Goal: Information Seeking & Learning: Check status

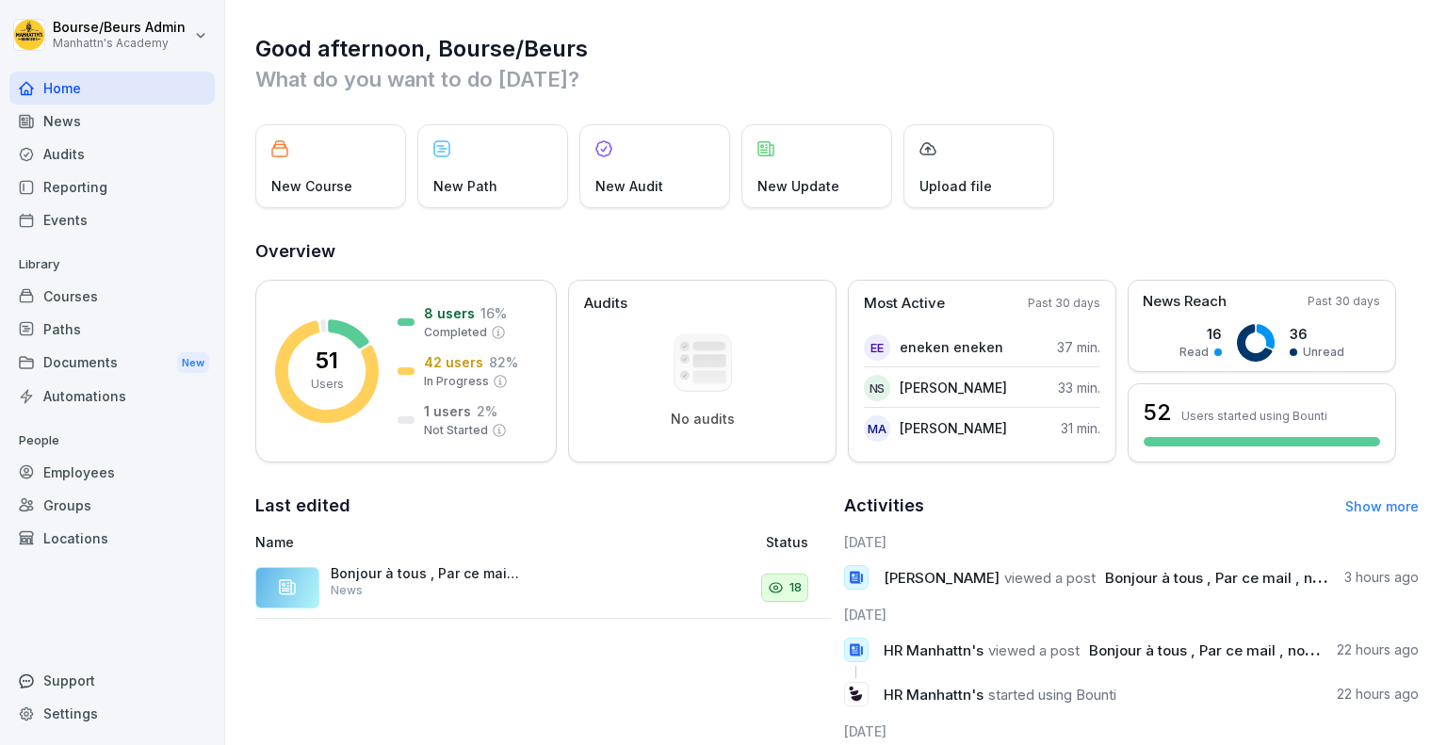
click at [90, 125] on div "News" at bounding box center [111, 121] width 205 height 33
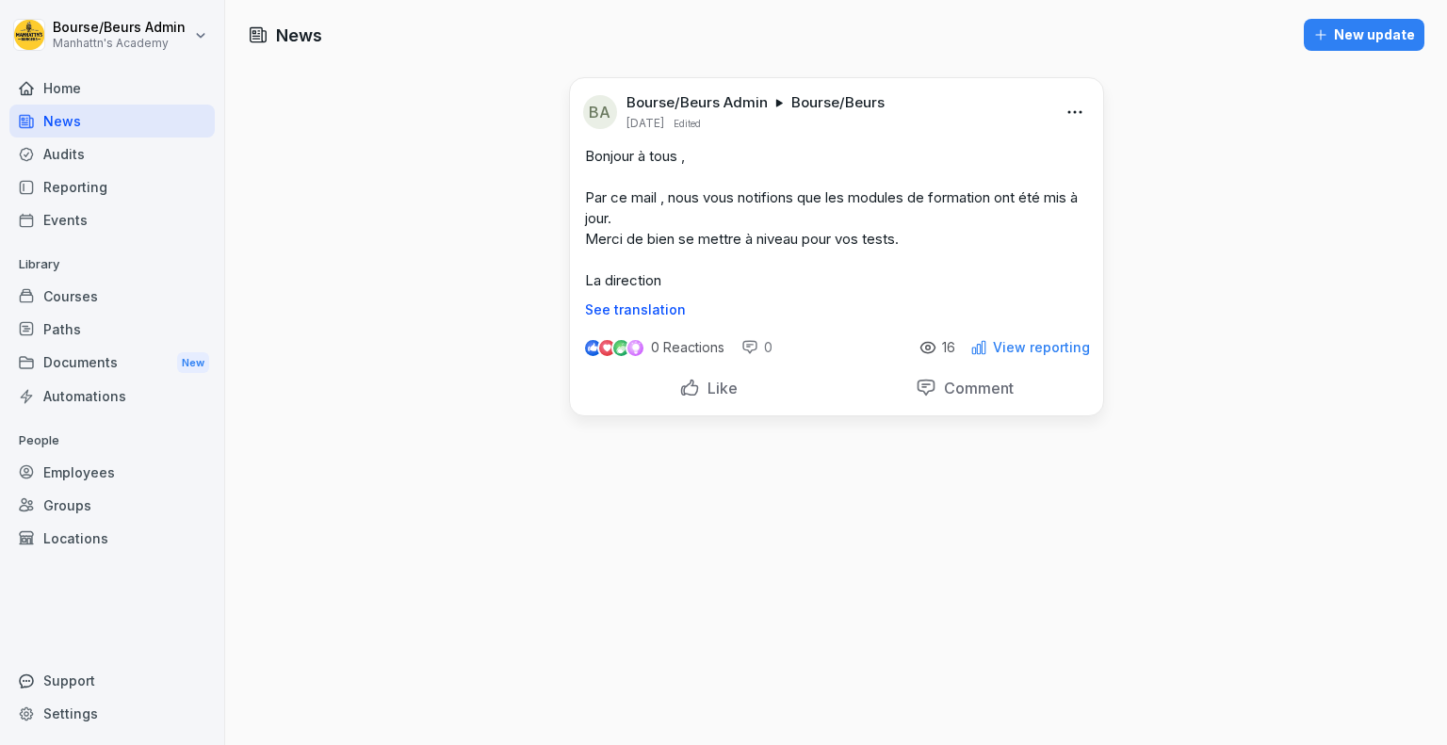
click at [94, 158] on div "Audits" at bounding box center [111, 154] width 205 height 33
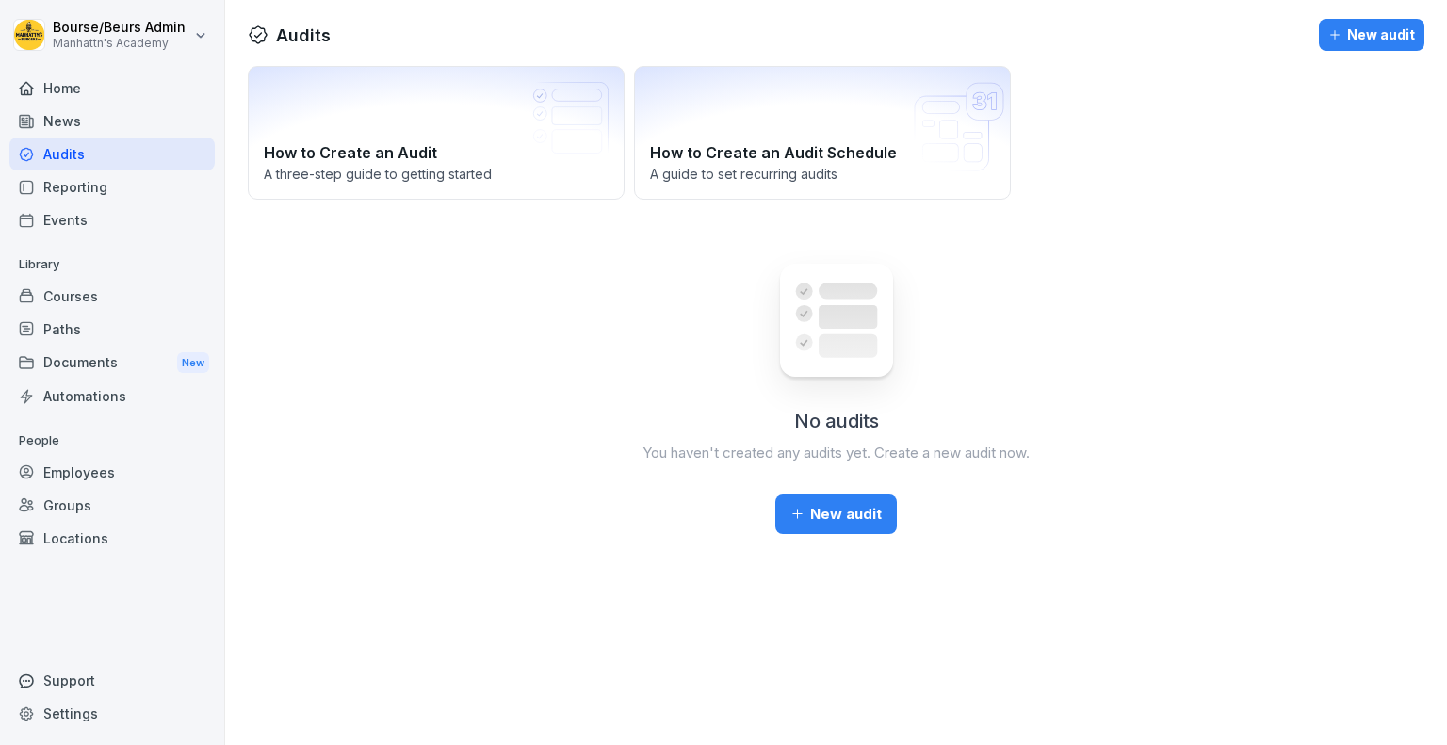
click at [92, 522] on div "Locations" at bounding box center [111, 538] width 205 height 33
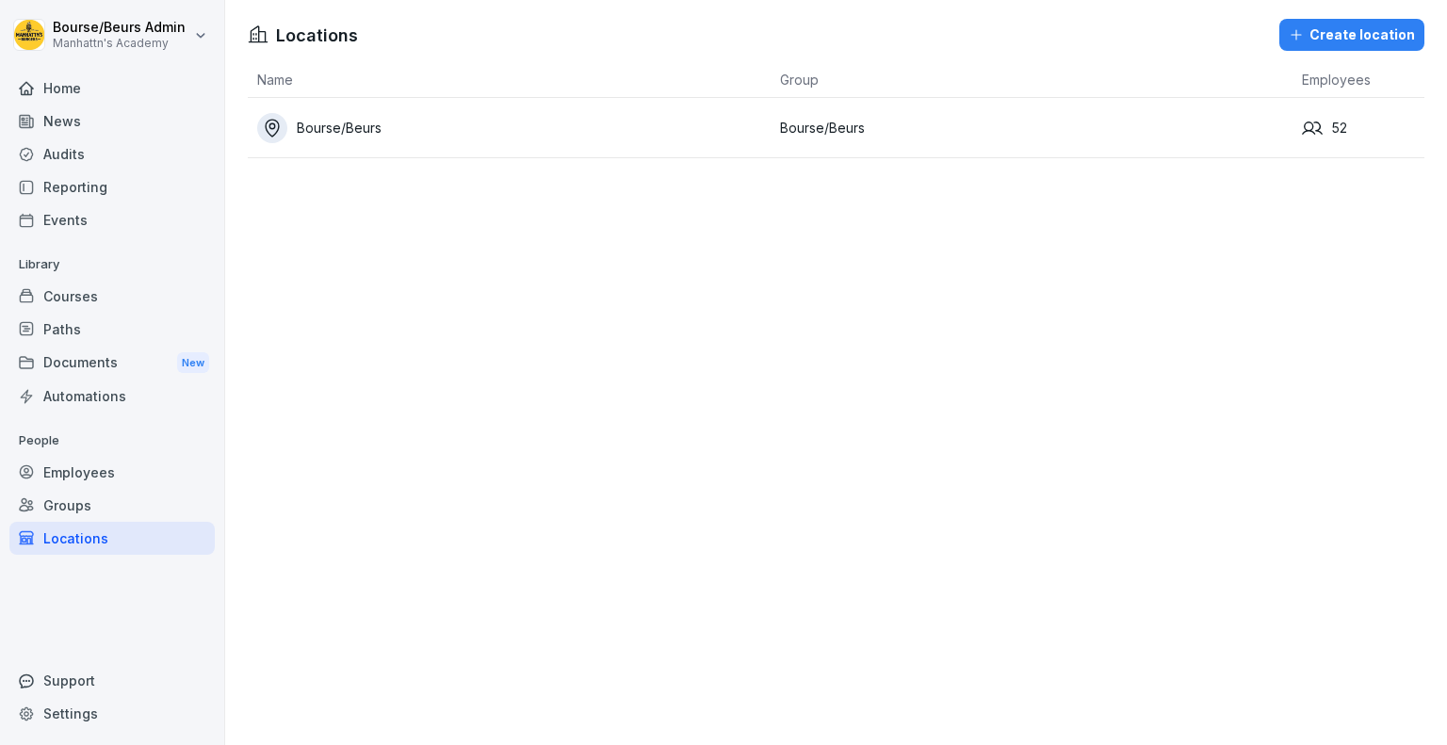
click at [114, 464] on div "Employees" at bounding box center [111, 472] width 205 height 33
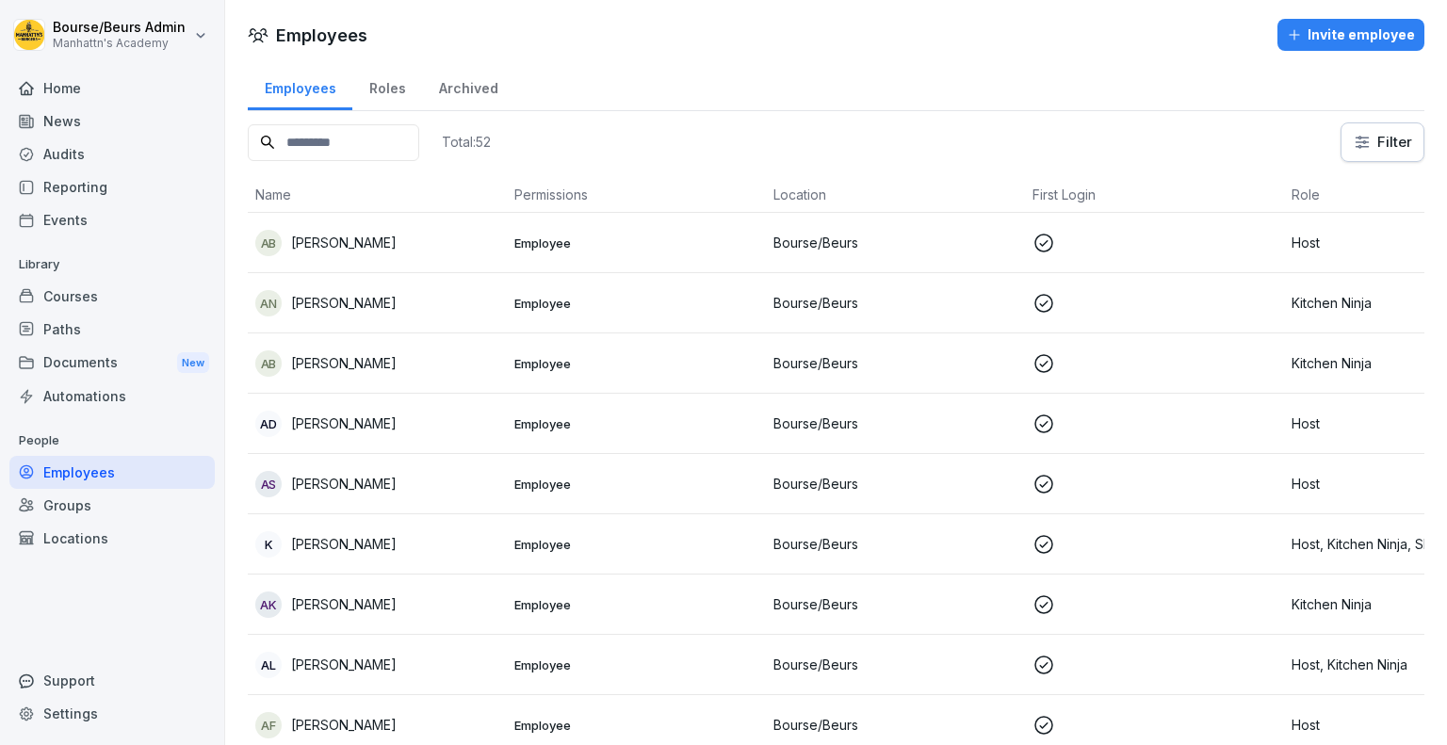
click at [456, 86] on div "Archived" at bounding box center [468, 86] width 92 height 48
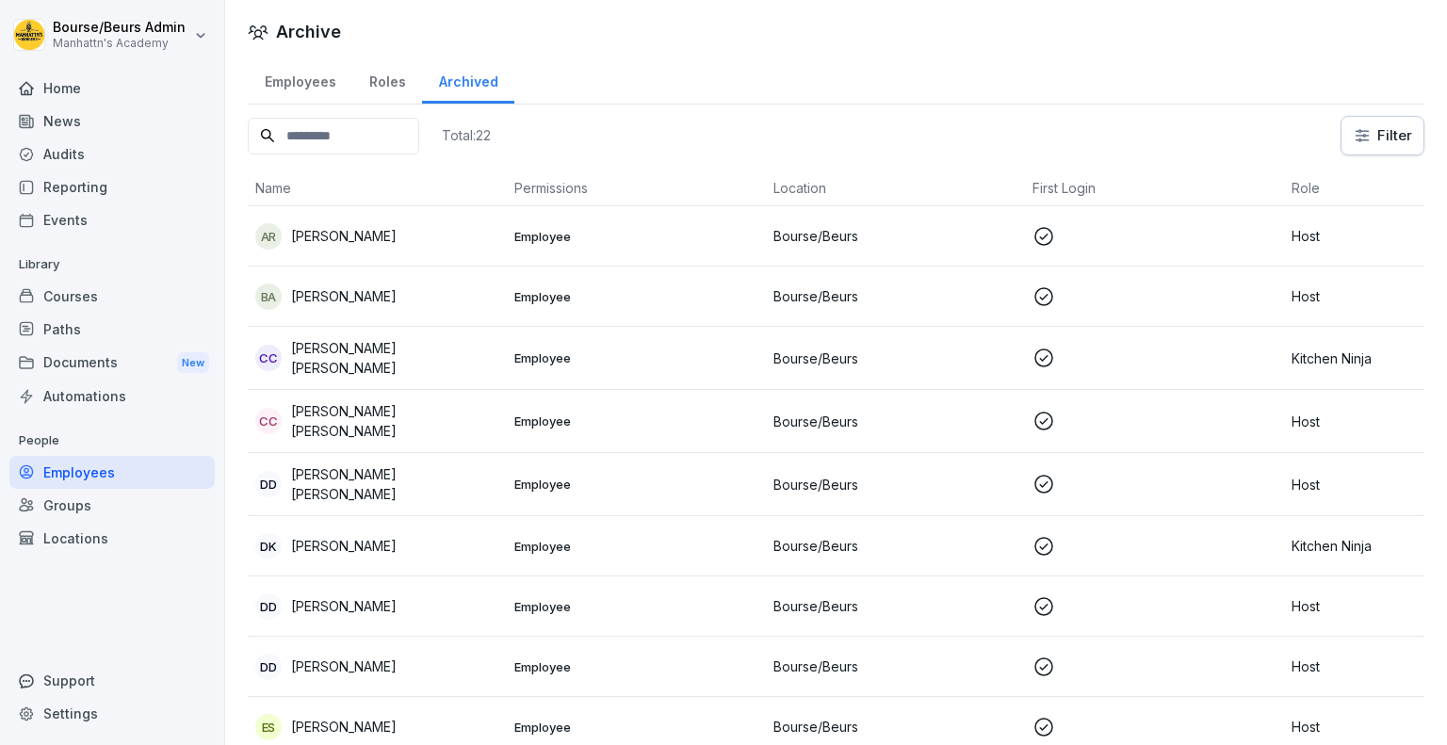
click at [389, 86] on div "Roles" at bounding box center [387, 80] width 70 height 48
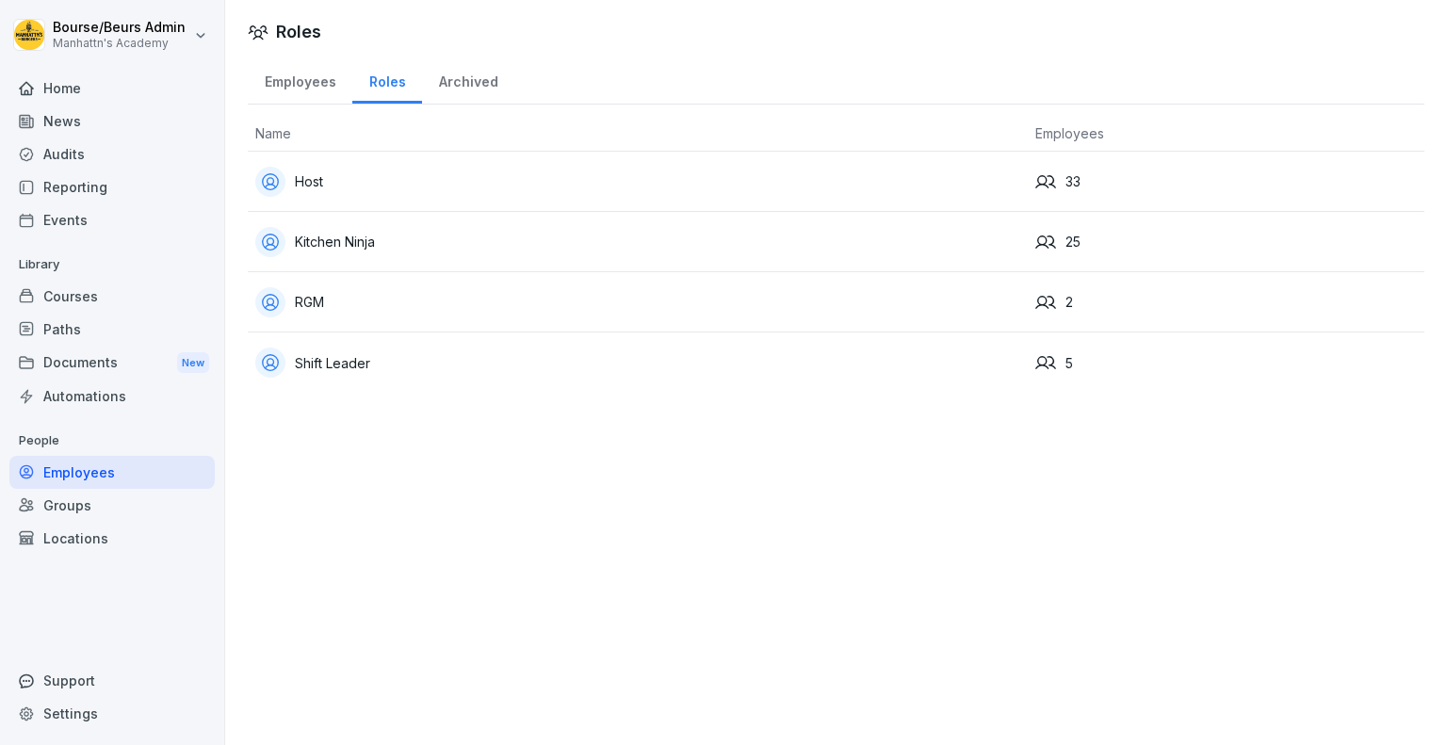
click at [328, 88] on div "Employees" at bounding box center [300, 80] width 105 height 48
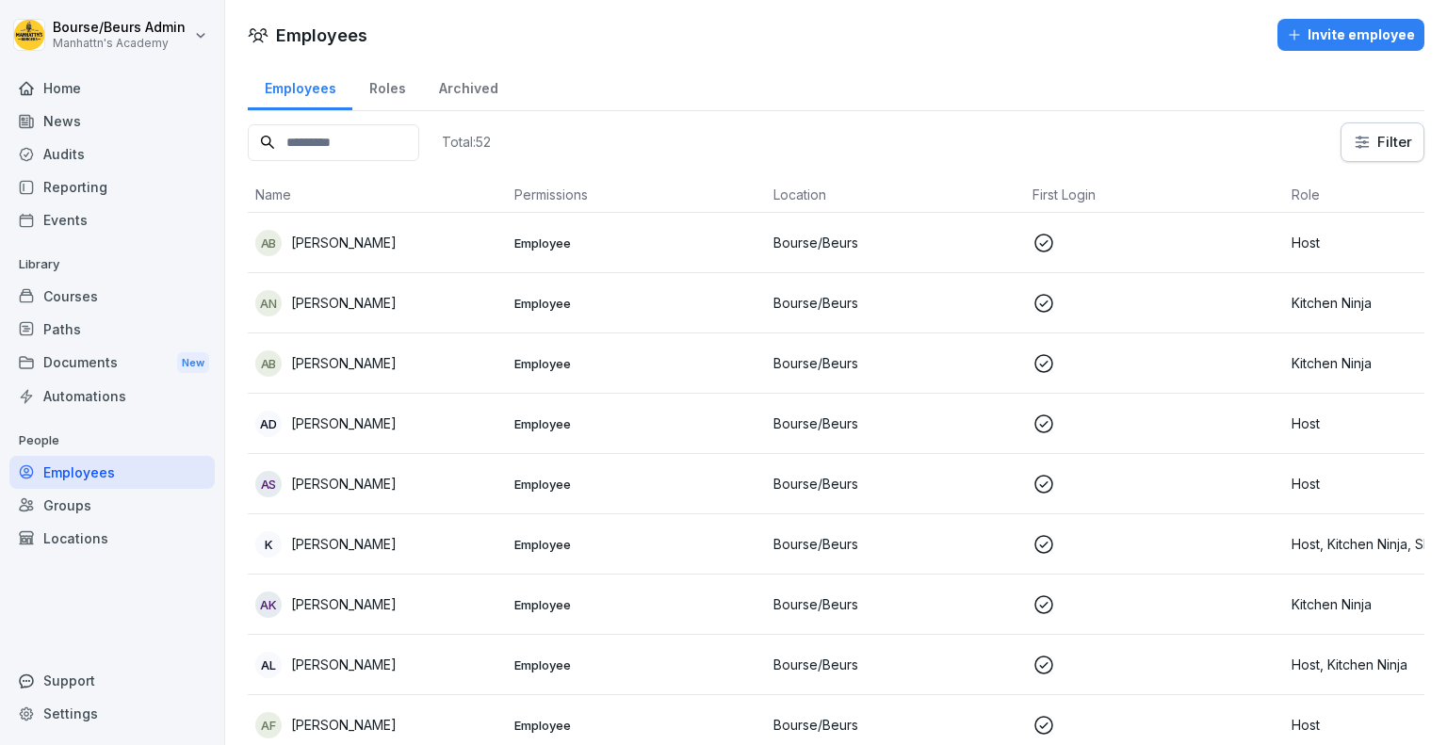
click at [531, 253] on td "Employee" at bounding box center [636, 243] width 259 height 60
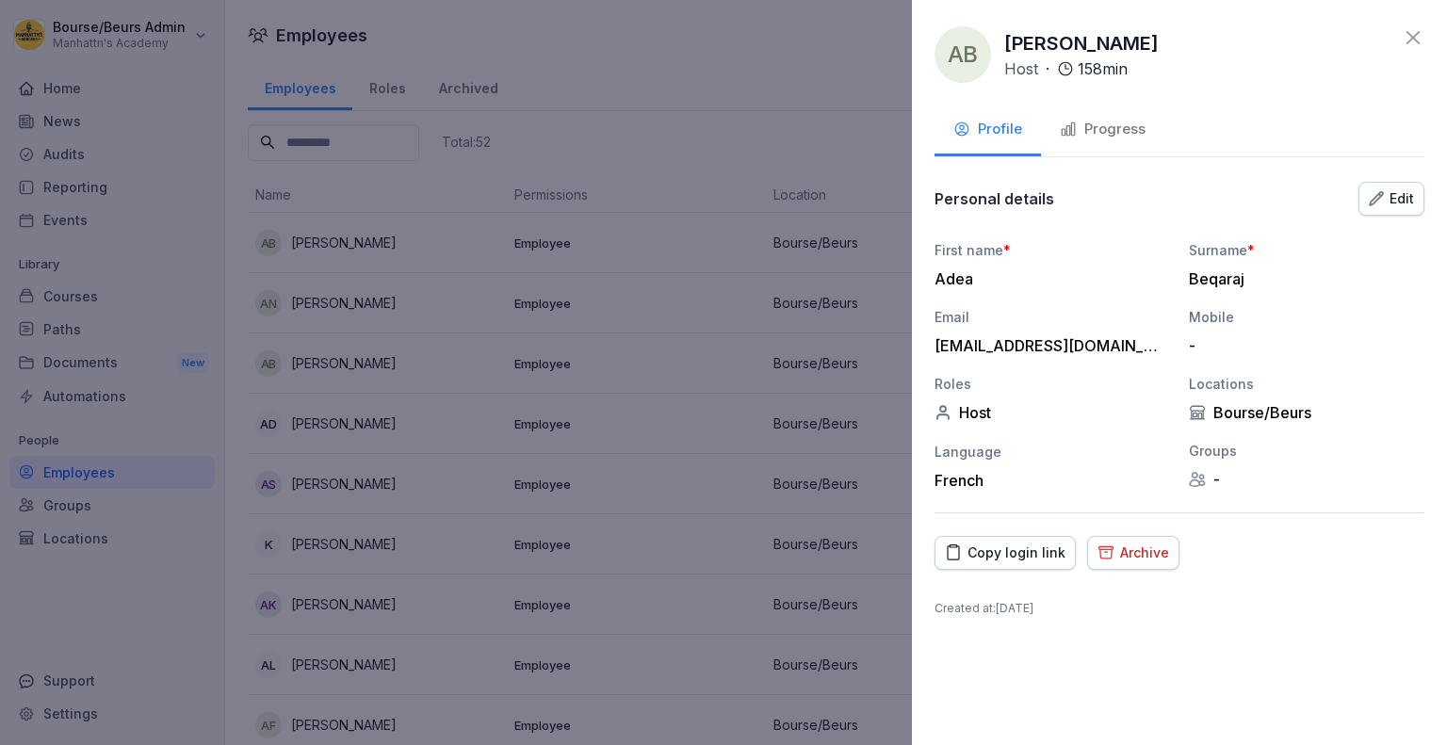
click at [1087, 141] on button "Progress" at bounding box center [1102, 131] width 123 height 51
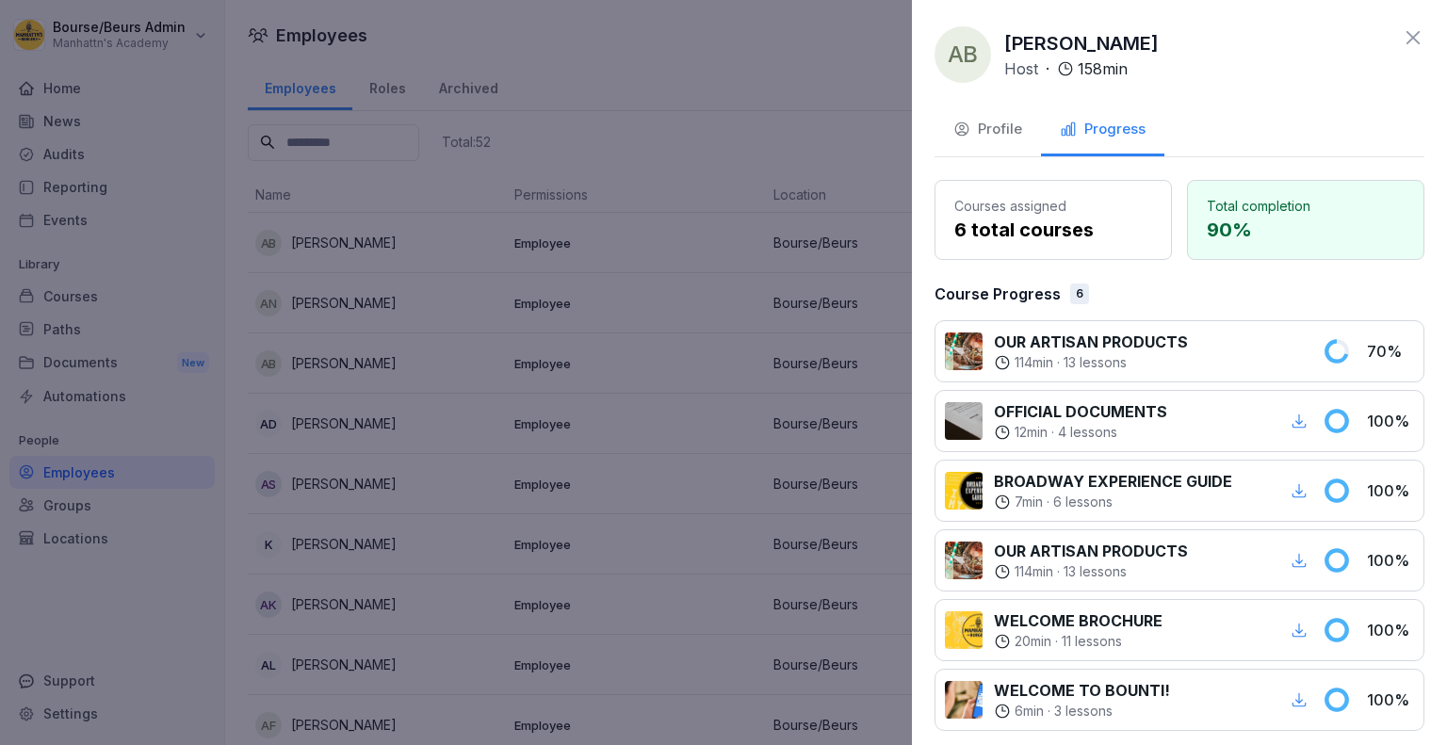
click at [742, 240] on div at bounding box center [723, 372] width 1447 height 745
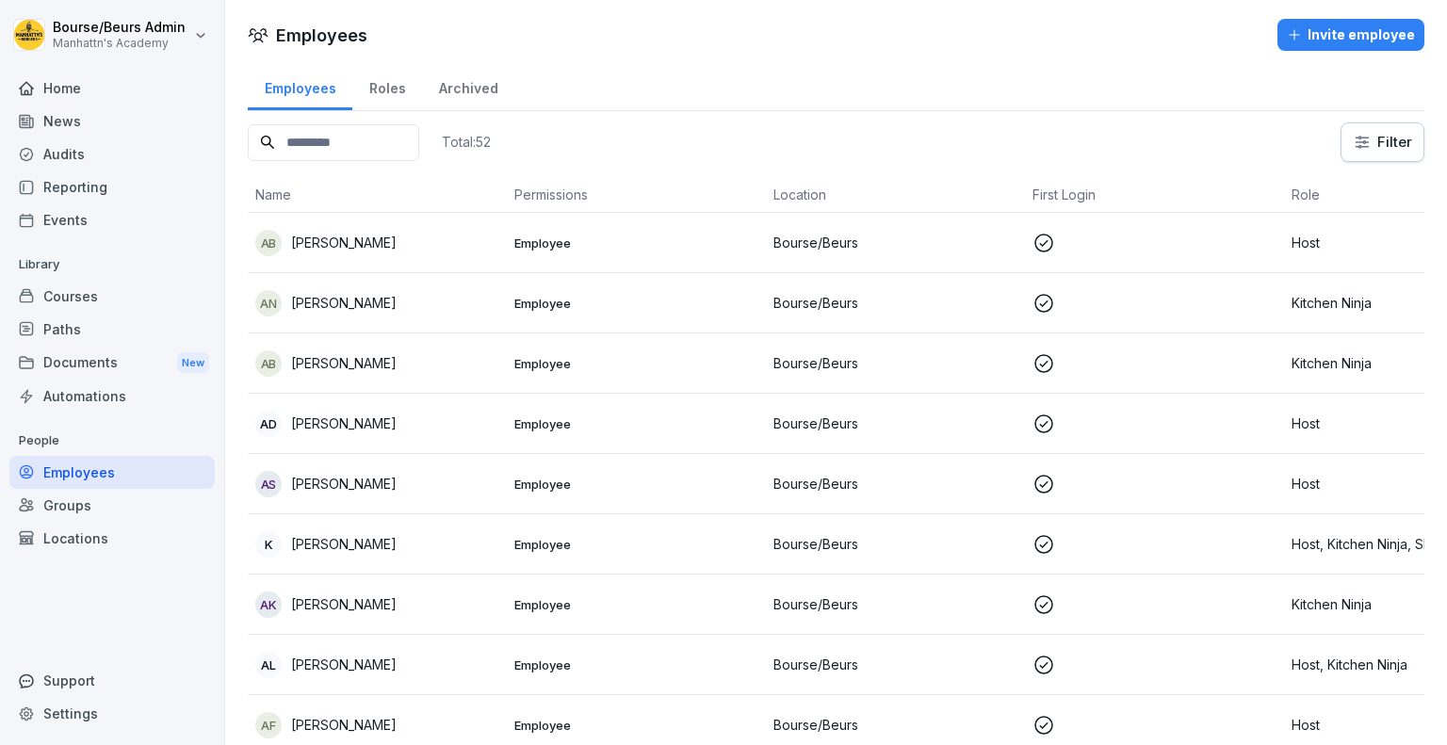
click at [387, 146] on input at bounding box center [333, 142] width 171 height 37
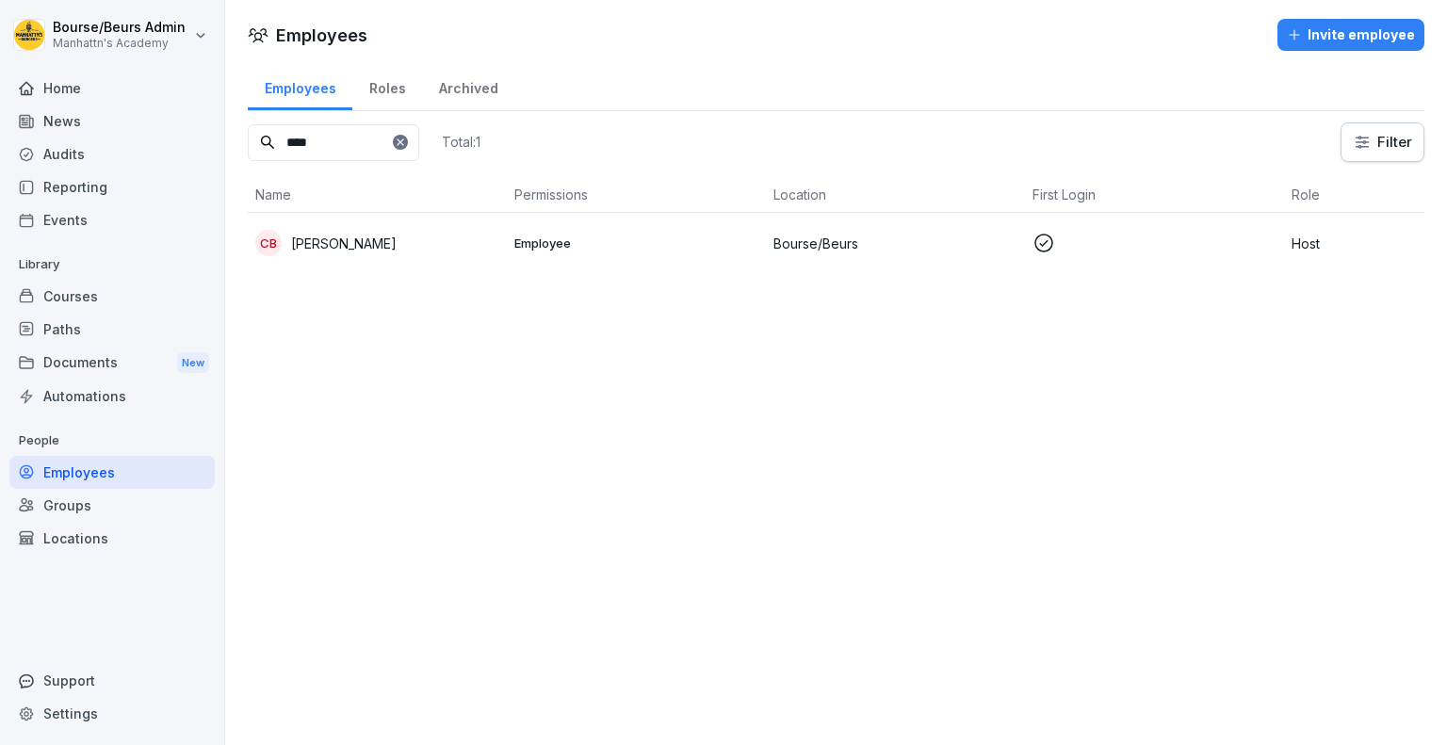
type input "****"
click at [397, 237] on div "CB [PERSON_NAME]" at bounding box center [377, 243] width 244 height 26
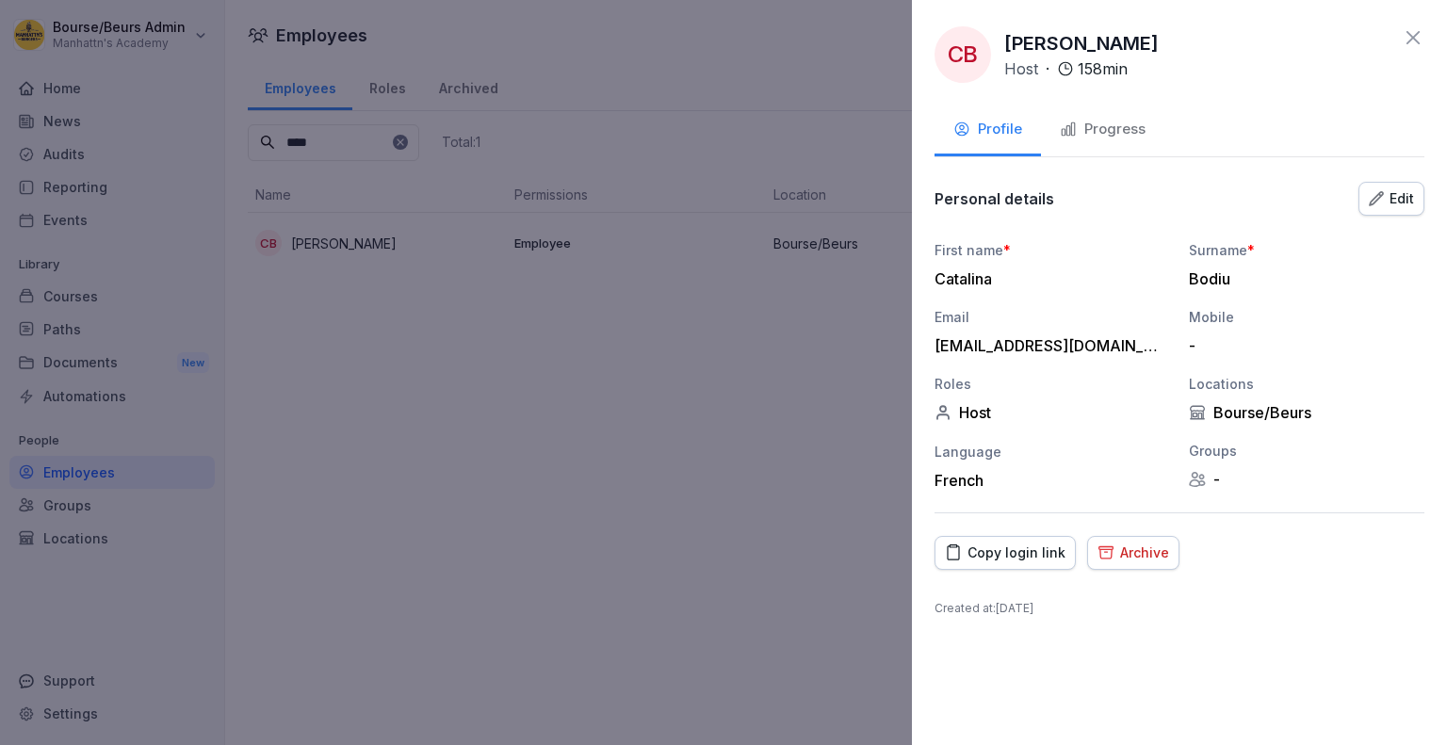
click at [1068, 138] on div "Progress" at bounding box center [1103, 130] width 86 height 22
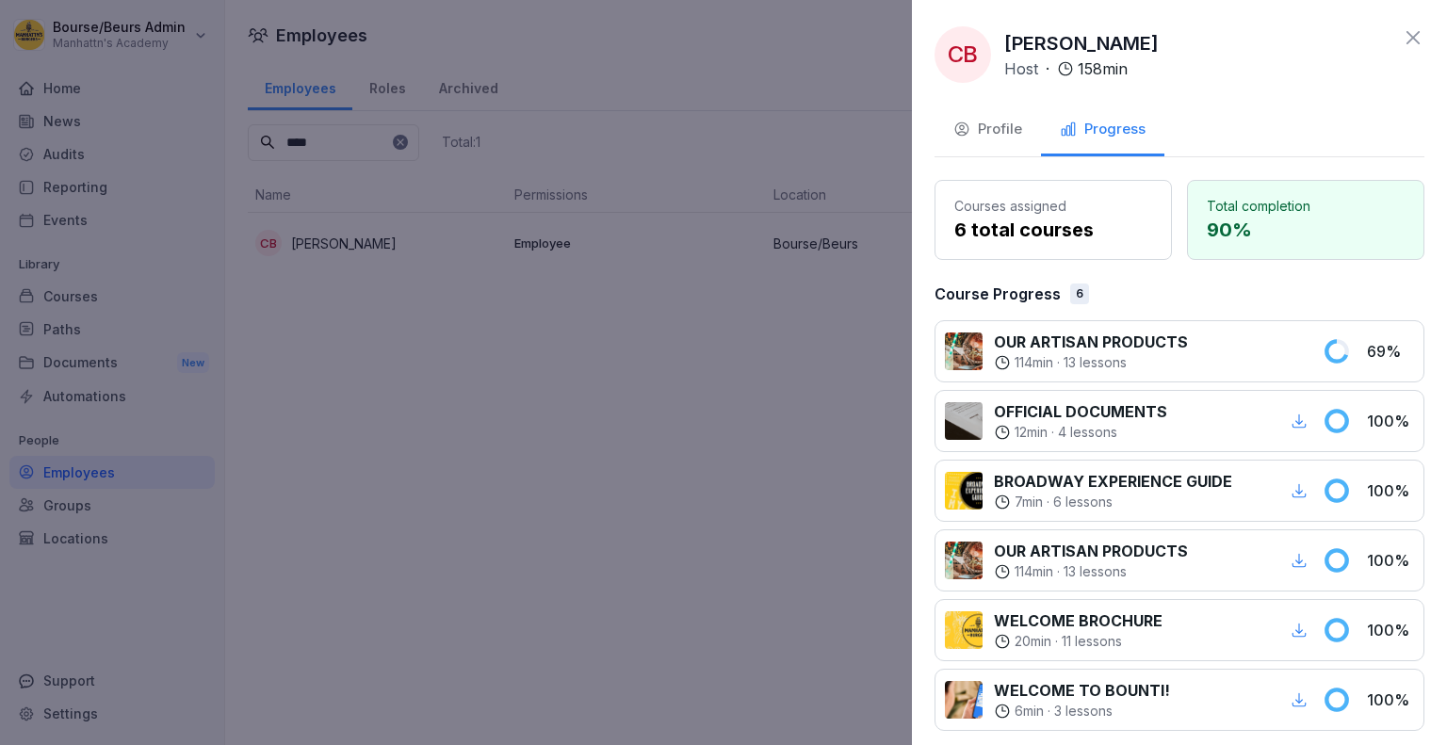
click at [795, 206] on div at bounding box center [723, 372] width 1447 height 745
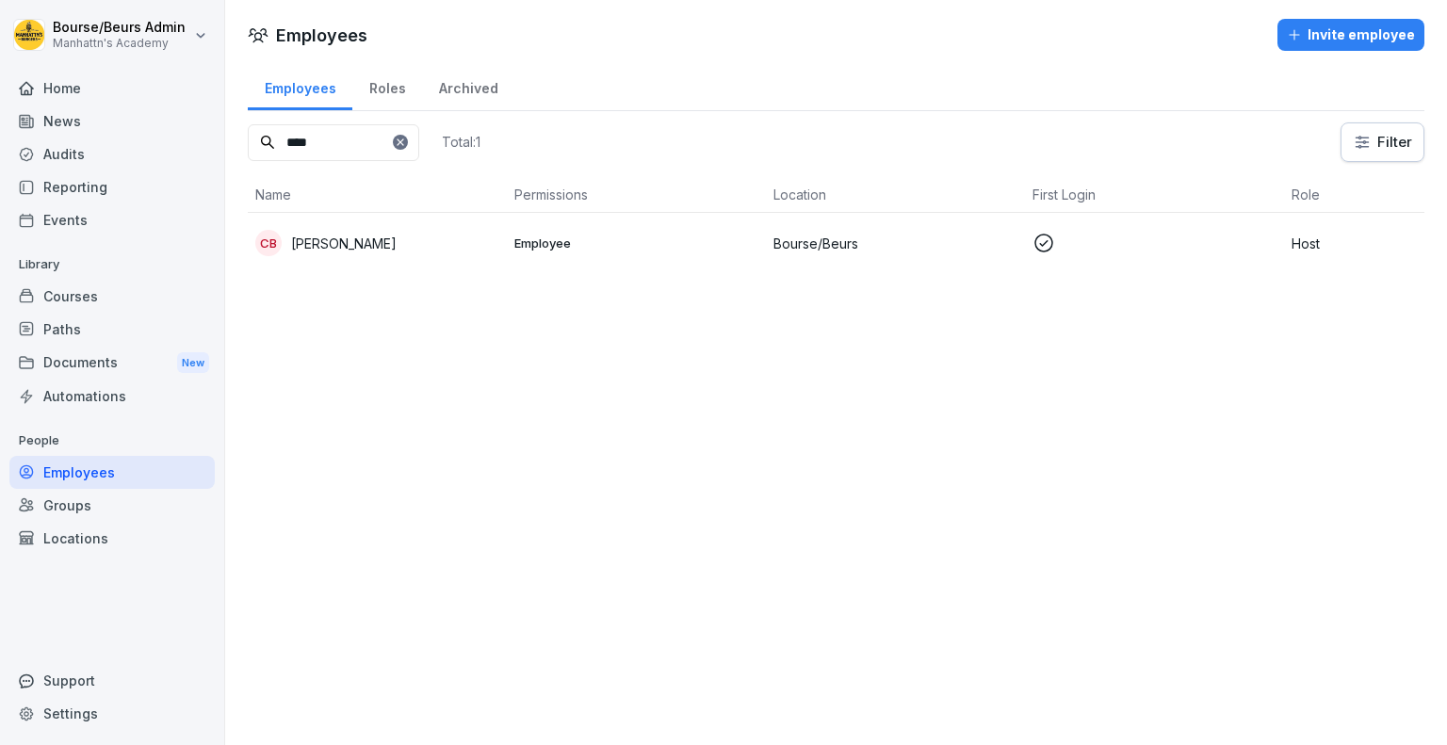
click at [406, 142] on icon at bounding box center [400, 142] width 11 height 11
click at [381, 131] on input at bounding box center [333, 142] width 171 height 37
type input "*"
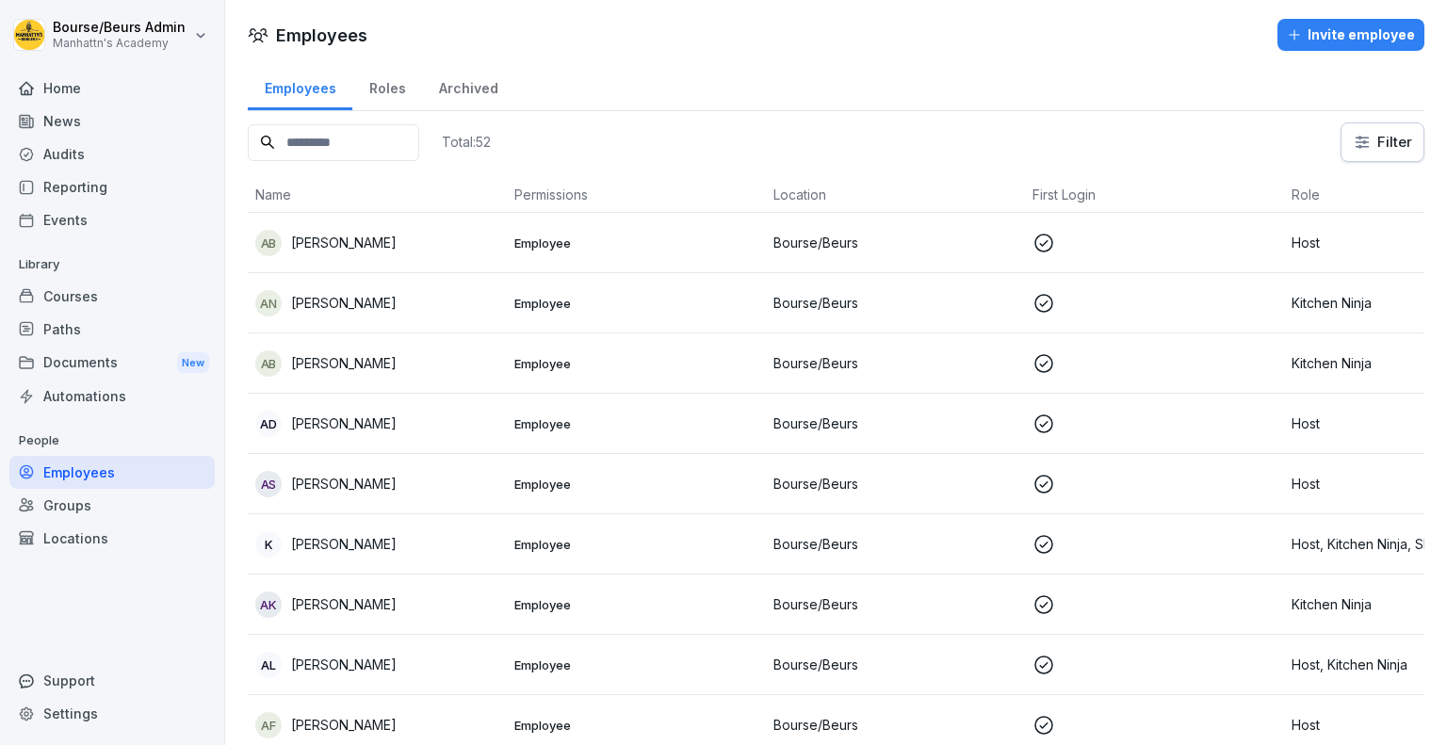
click at [656, 102] on div "Employees Roles Archived" at bounding box center [836, 86] width 1177 height 49
click at [358, 236] on p "[PERSON_NAME]" at bounding box center [344, 243] width 106 height 20
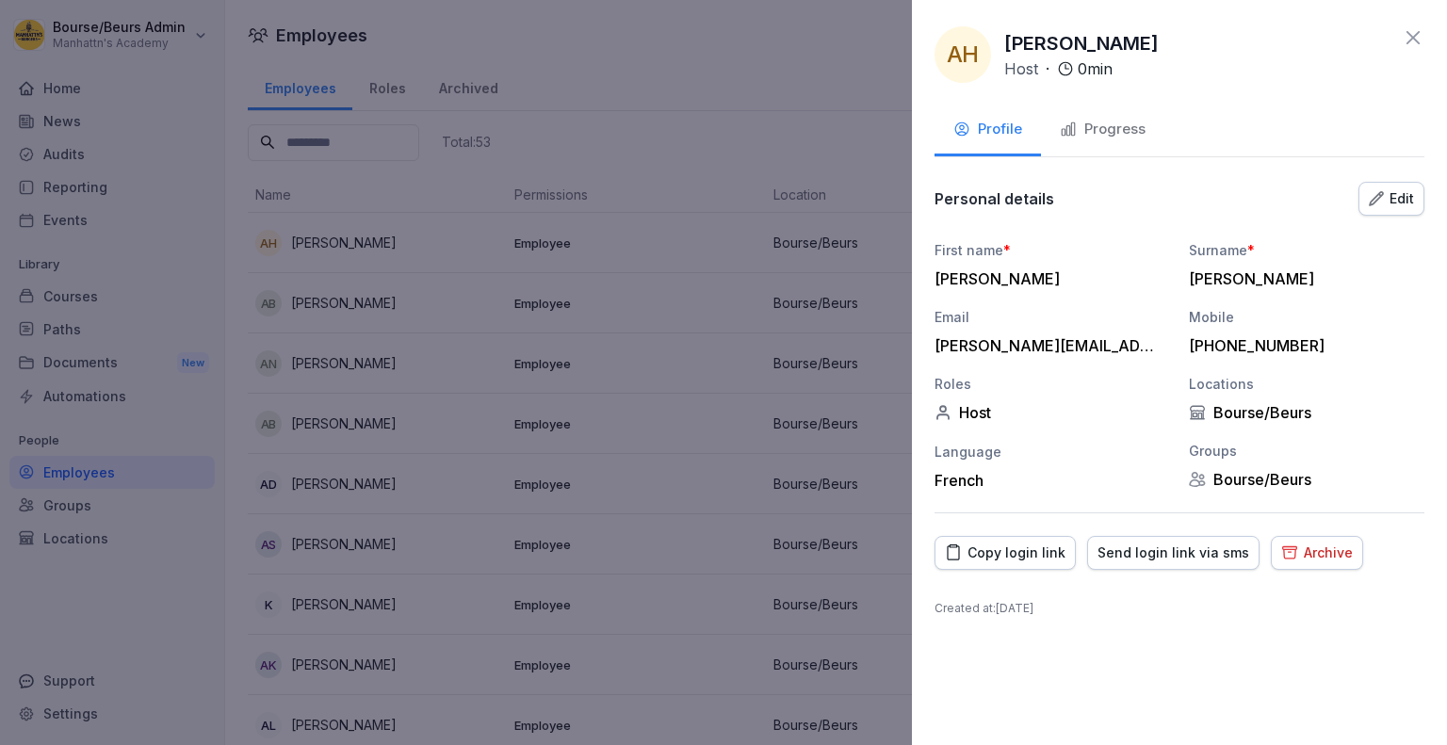
click at [1100, 338] on div "[PERSON_NAME][EMAIL_ADDRESS][DOMAIN_NAME]" at bounding box center [1048, 345] width 226 height 19
drag, startPoint x: 1123, startPoint y: 345, endPoint x: 926, endPoint y: 354, distance: 197.1
click at [926, 354] on div "ah [PERSON_NAME] Host · 0 min Profile Progress Personal details Edit First name…" at bounding box center [1179, 372] width 535 height 745
copy div "[PERSON_NAME][EMAIL_ADDRESS][DOMAIN_NAME]"
click at [1024, 554] on div "Copy login link" at bounding box center [1005, 553] width 121 height 21
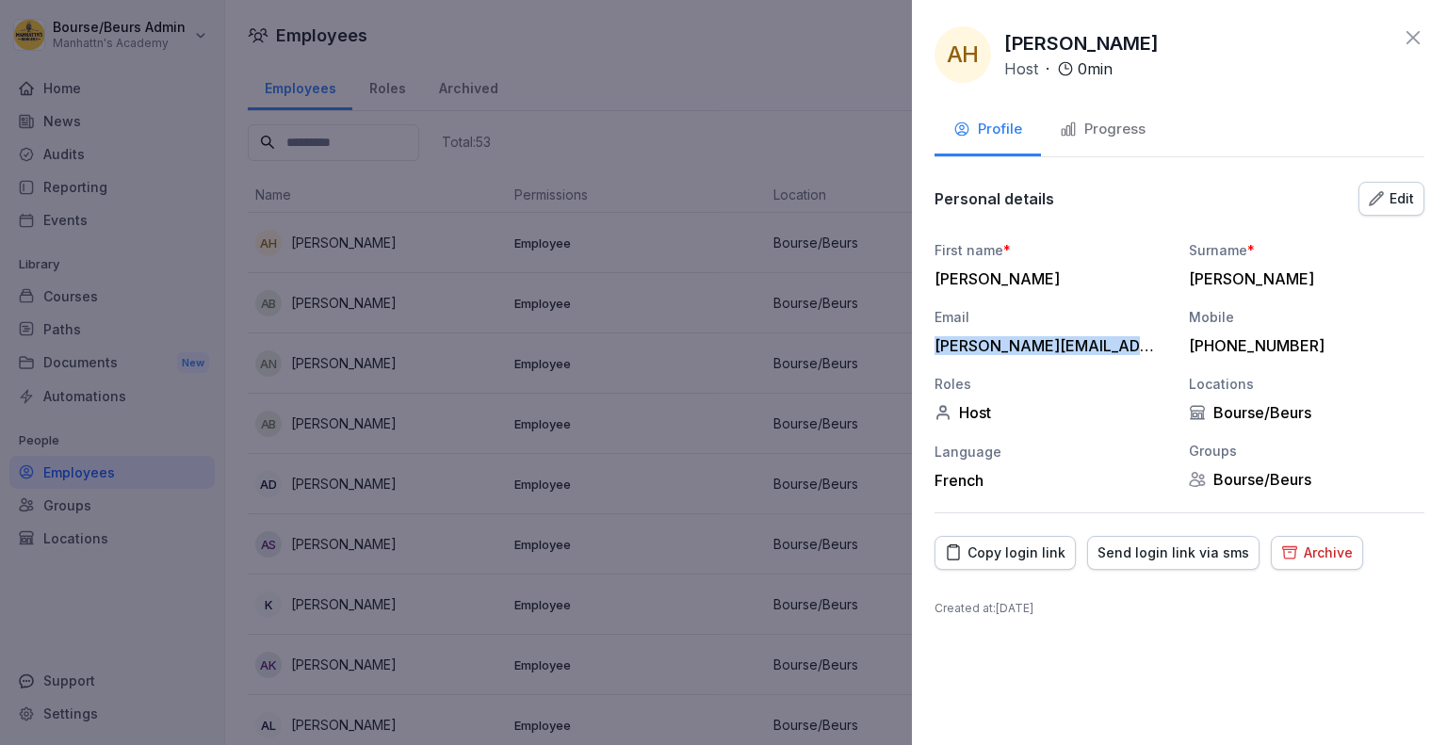
copy div "[PERSON_NAME][EMAIL_ADDRESS][DOMAIN_NAME]"
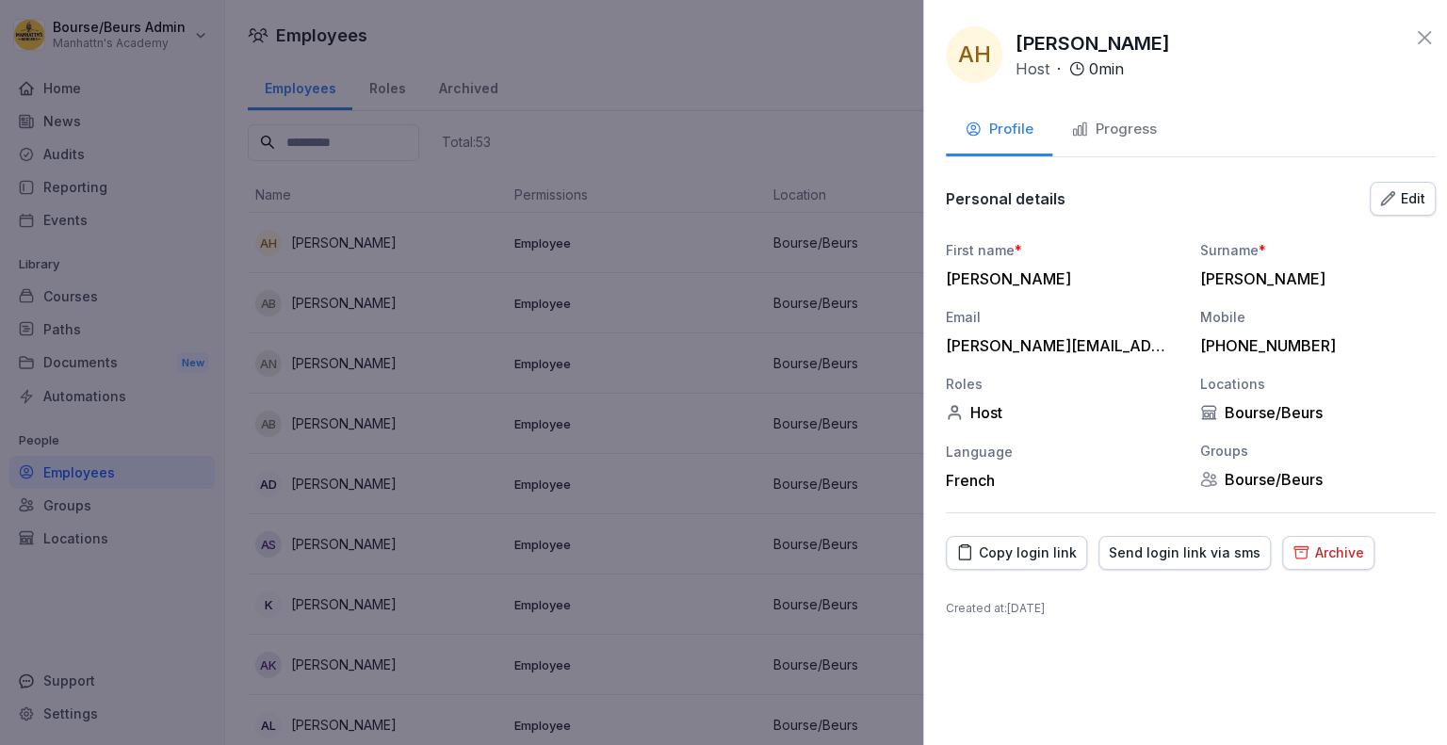
click at [637, 105] on div at bounding box center [723, 372] width 1447 height 745
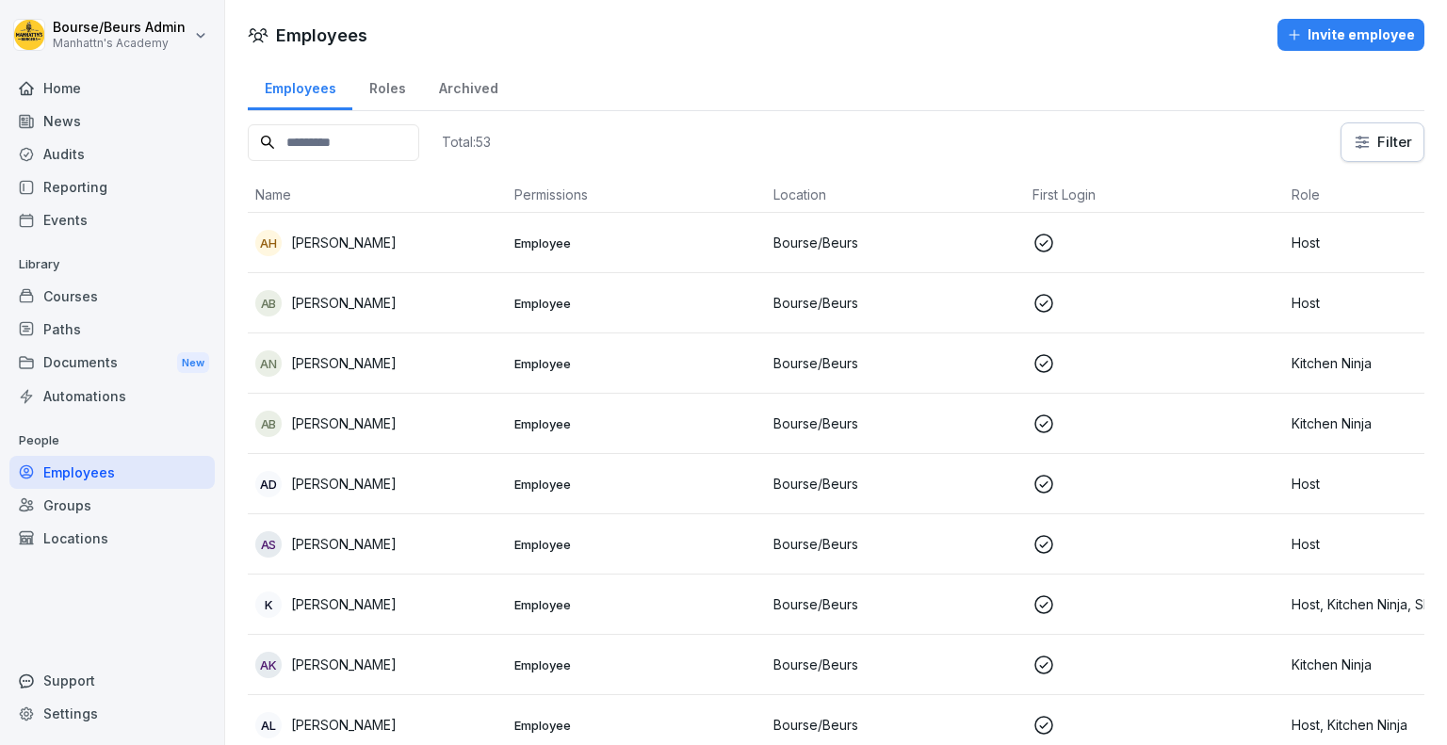
click at [358, 154] on input at bounding box center [333, 142] width 171 height 37
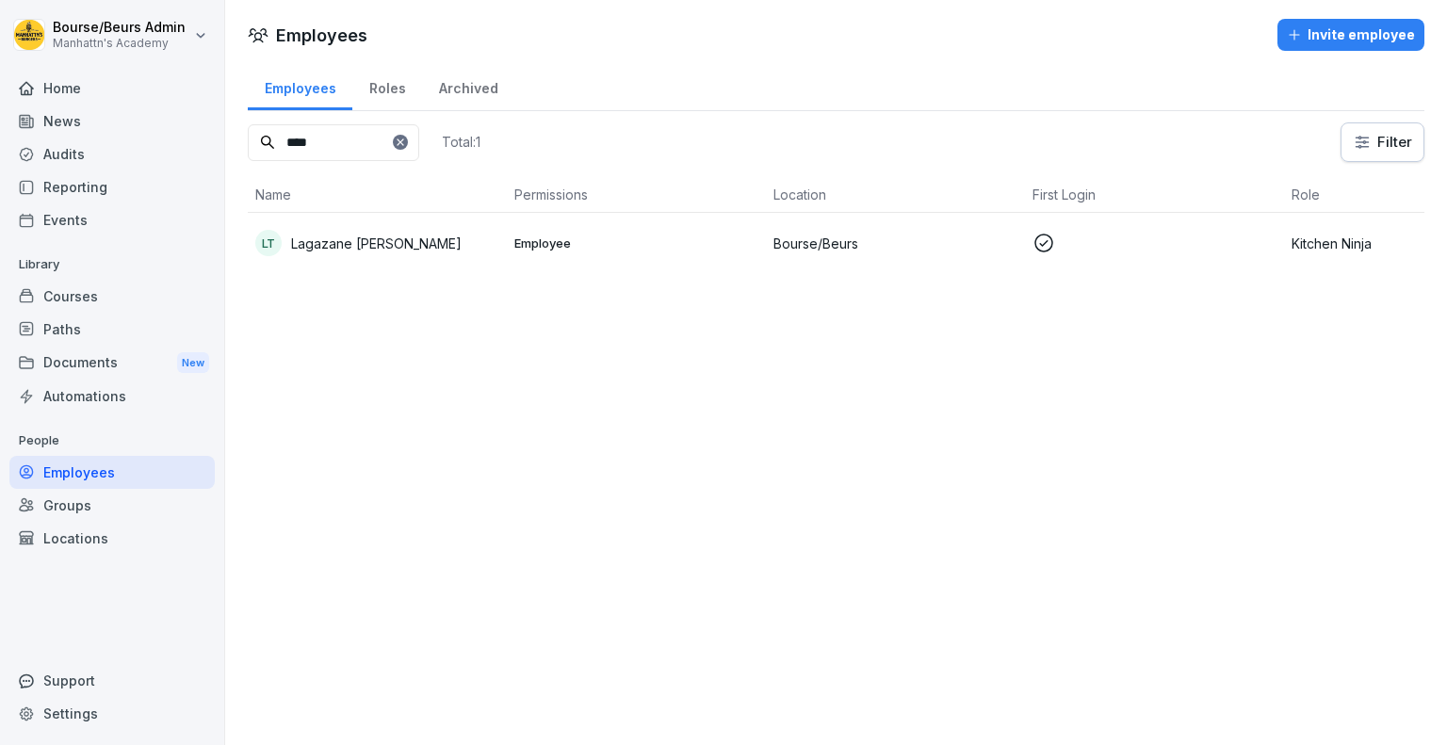
type input "****"
click at [395, 245] on p "Lagazane [PERSON_NAME]" at bounding box center [376, 244] width 171 height 20
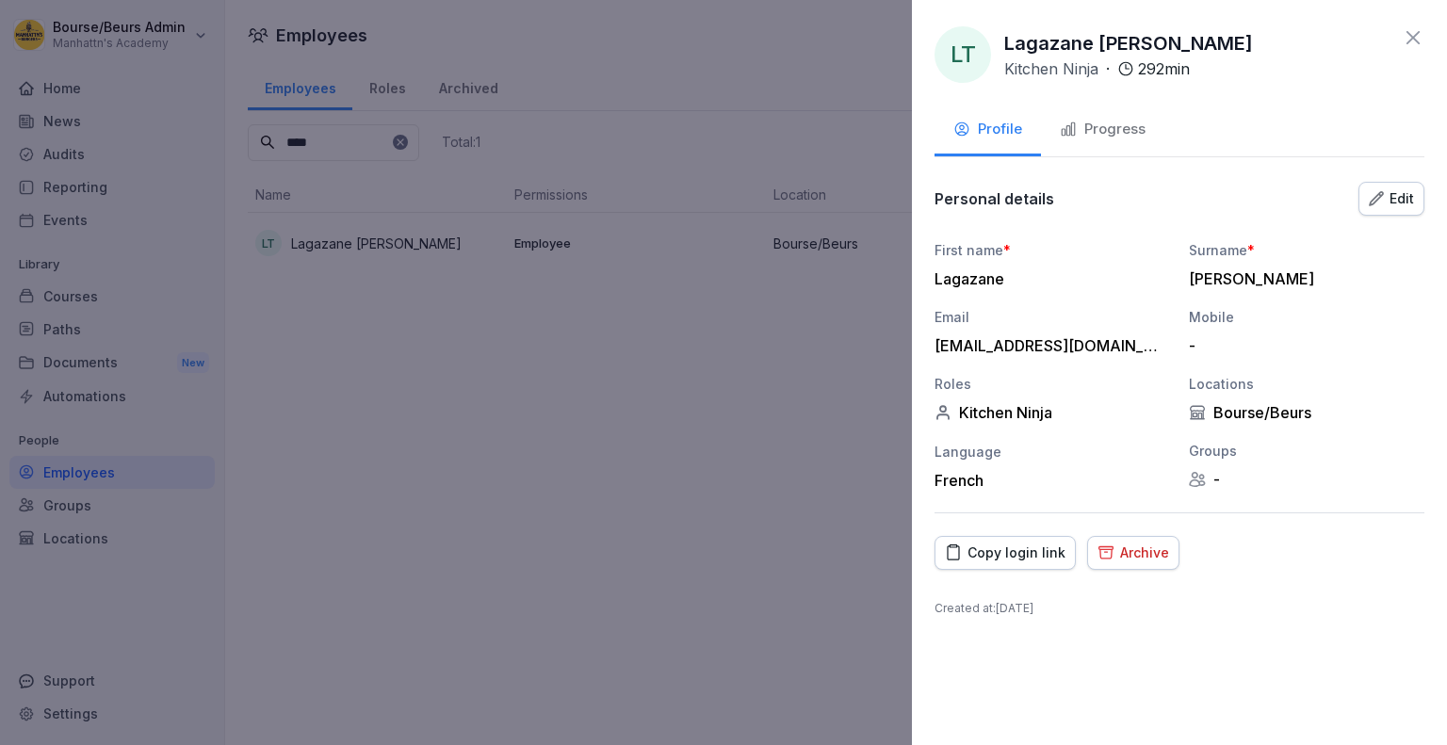
click at [1098, 134] on div "Progress" at bounding box center [1103, 130] width 86 height 22
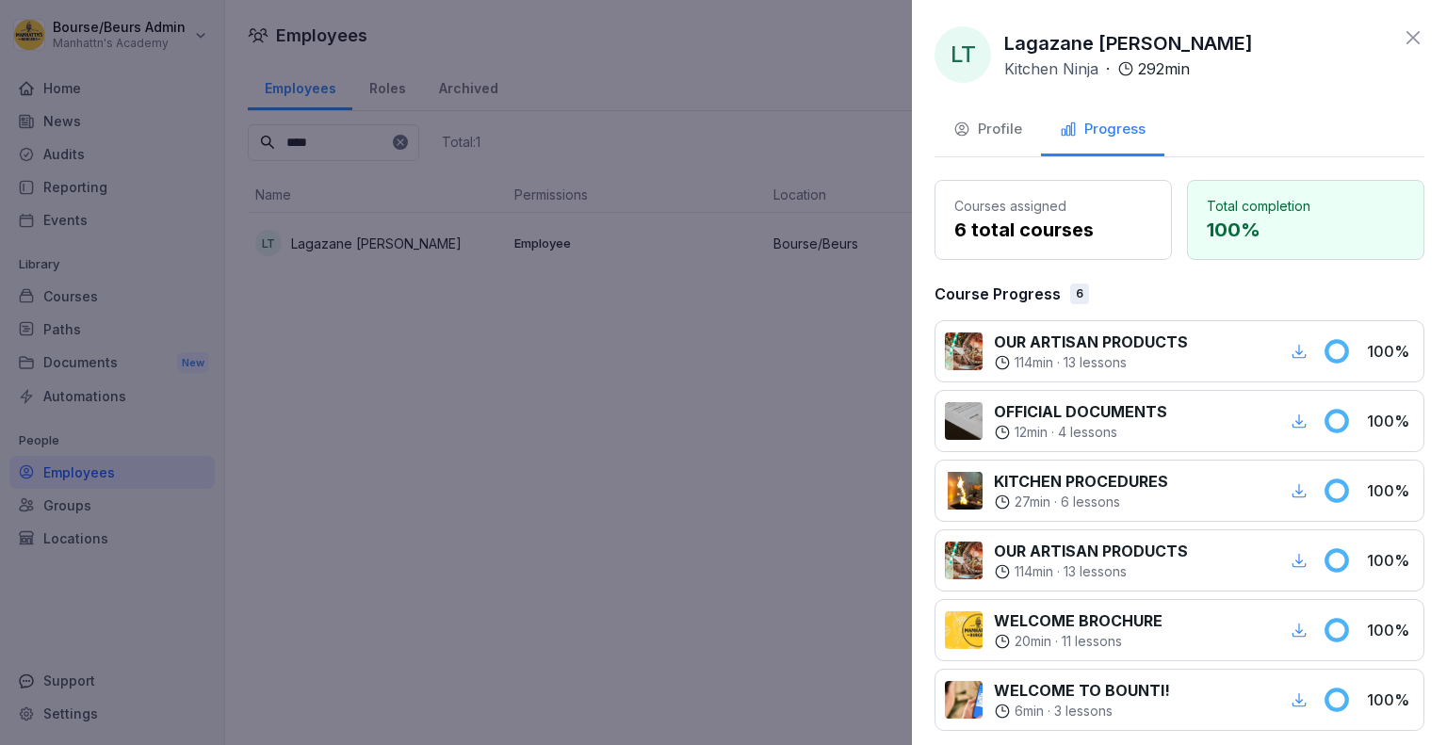
click at [541, 268] on div at bounding box center [723, 372] width 1447 height 745
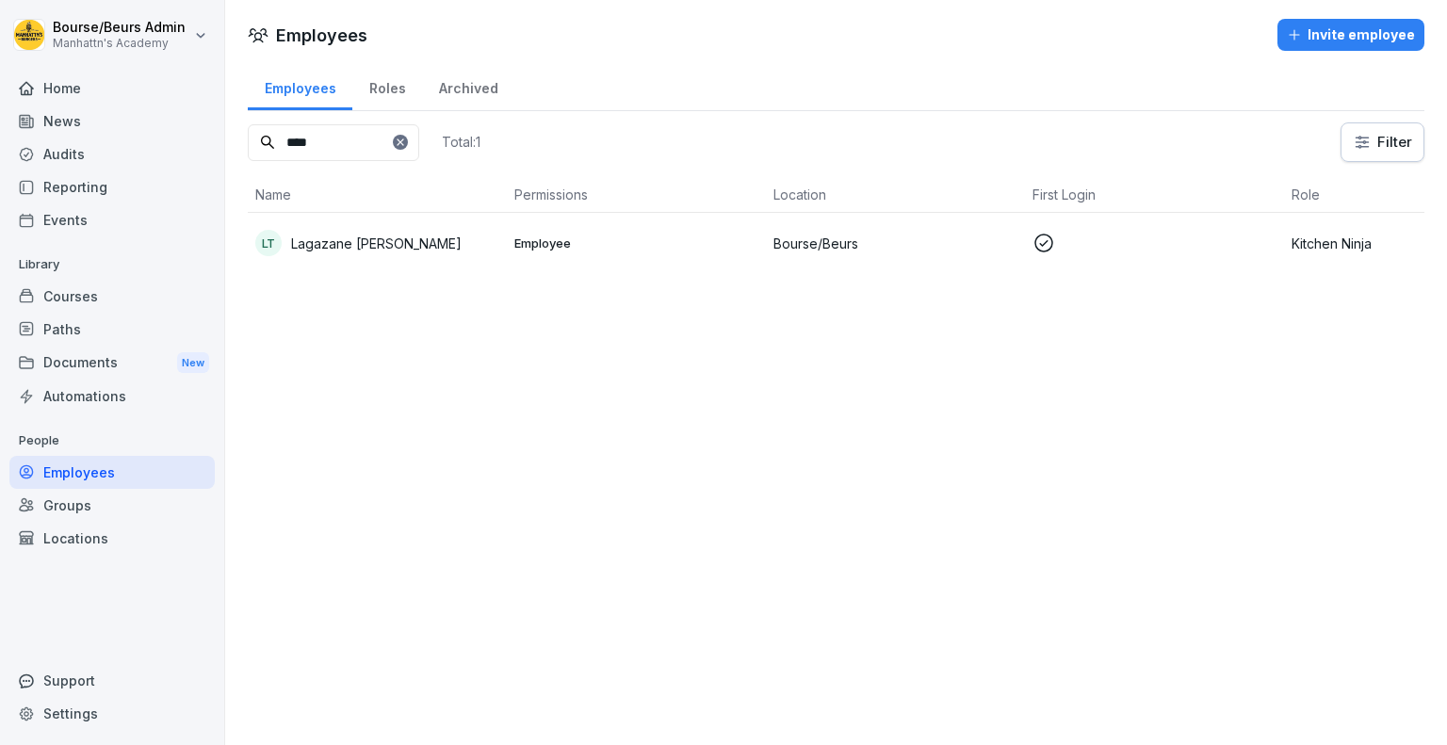
click at [419, 150] on input "****" at bounding box center [333, 142] width 171 height 37
click at [419, 151] on input "****" at bounding box center [333, 142] width 171 height 37
click at [419, 150] on input "****" at bounding box center [333, 142] width 171 height 37
click at [403, 143] on icon at bounding box center [400, 141] width 7 height 7
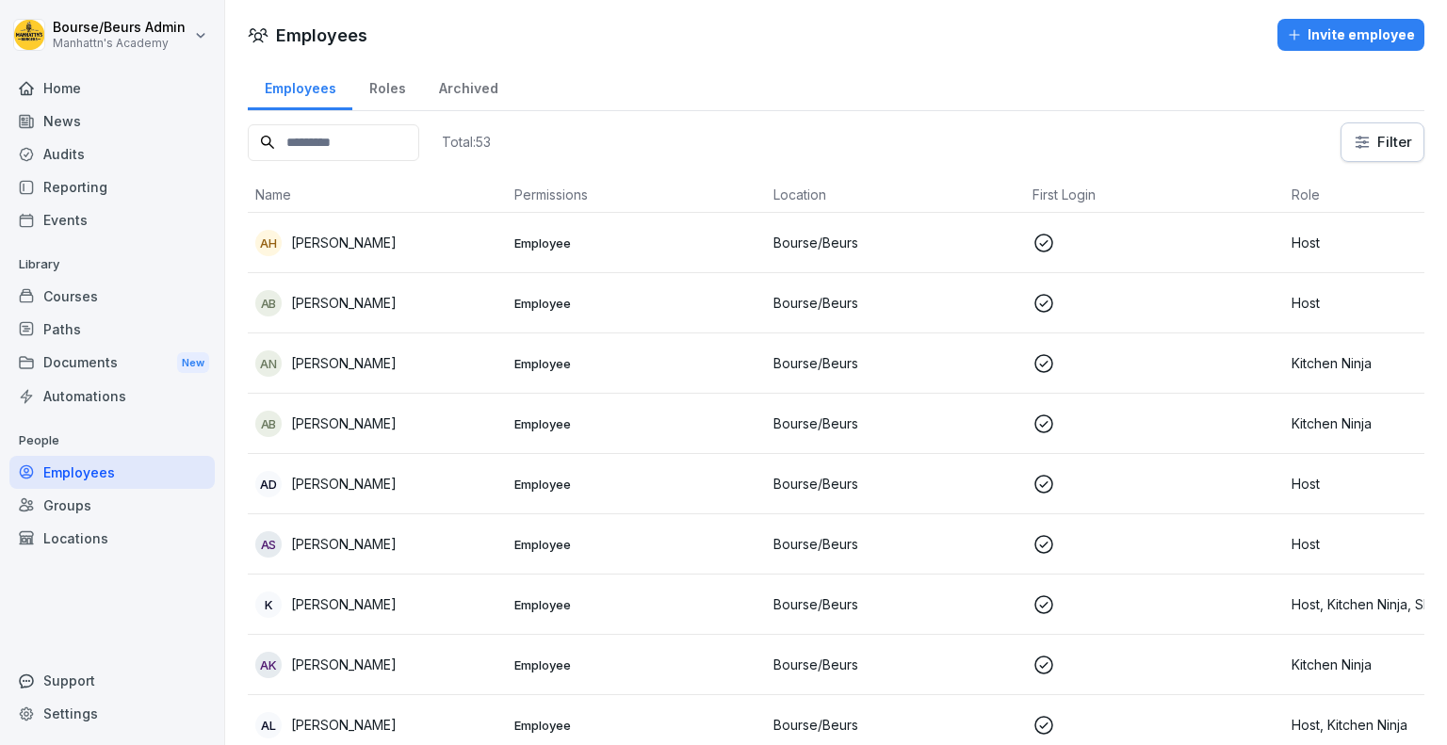
click at [362, 139] on input at bounding box center [333, 142] width 171 height 37
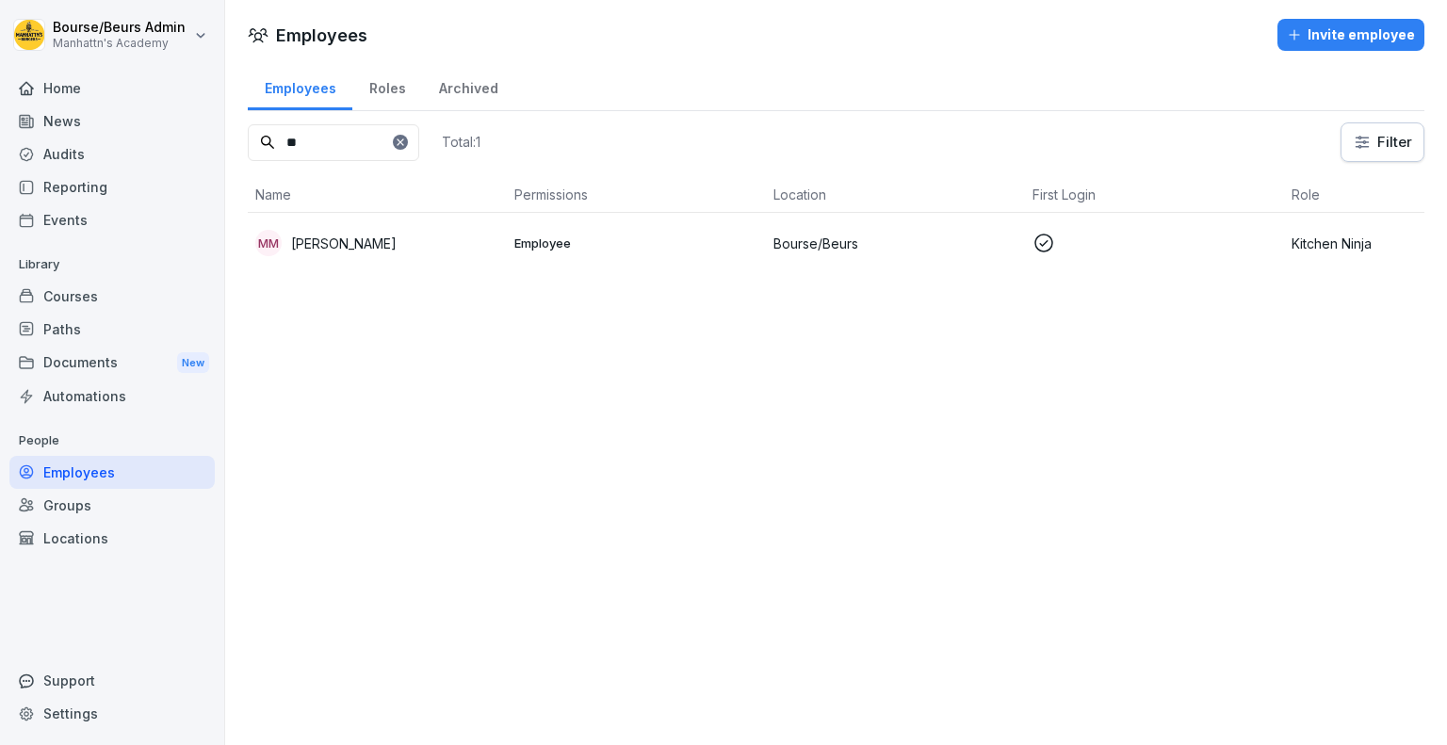
type input "*"
type input "*****"
click at [383, 217] on td "MM [PERSON_NAME]" at bounding box center [377, 243] width 259 height 60
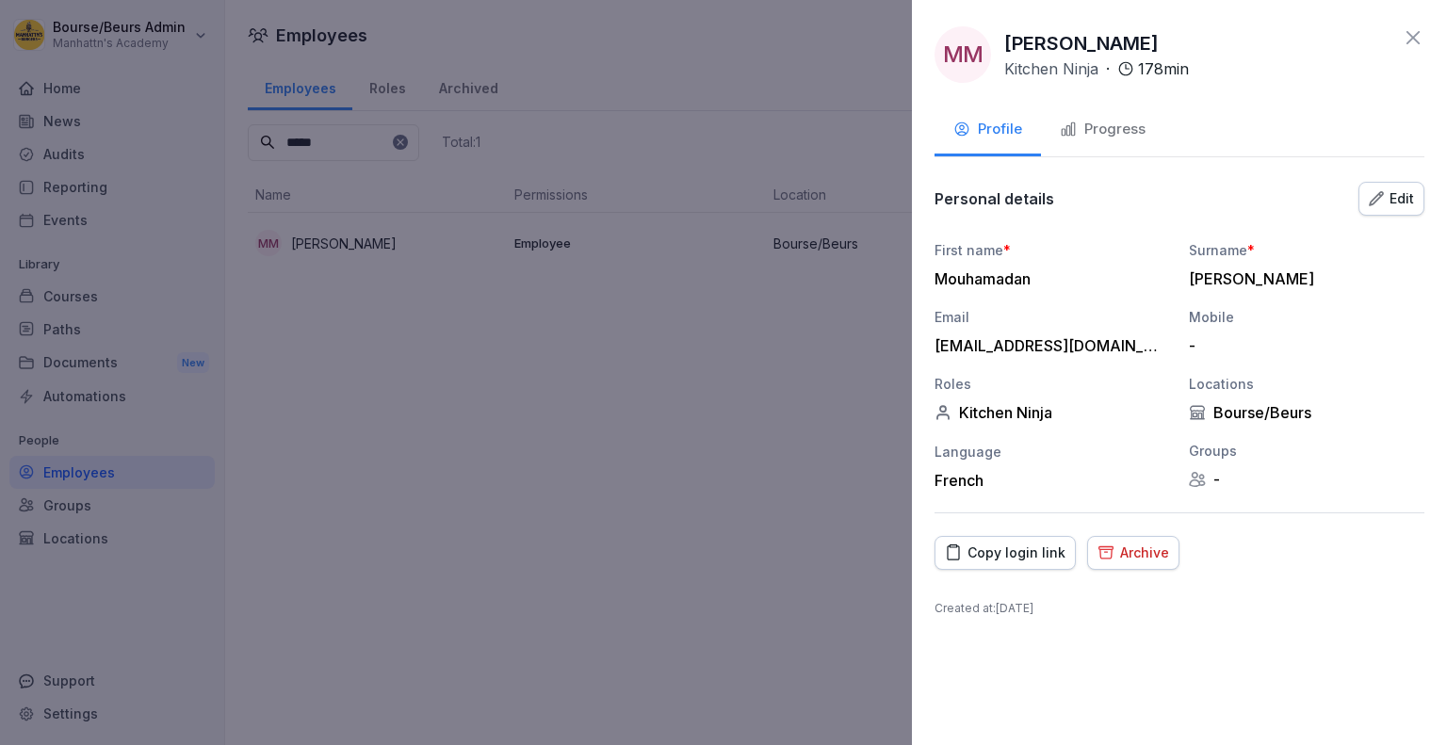
click at [1110, 127] on div "Progress" at bounding box center [1103, 130] width 86 height 22
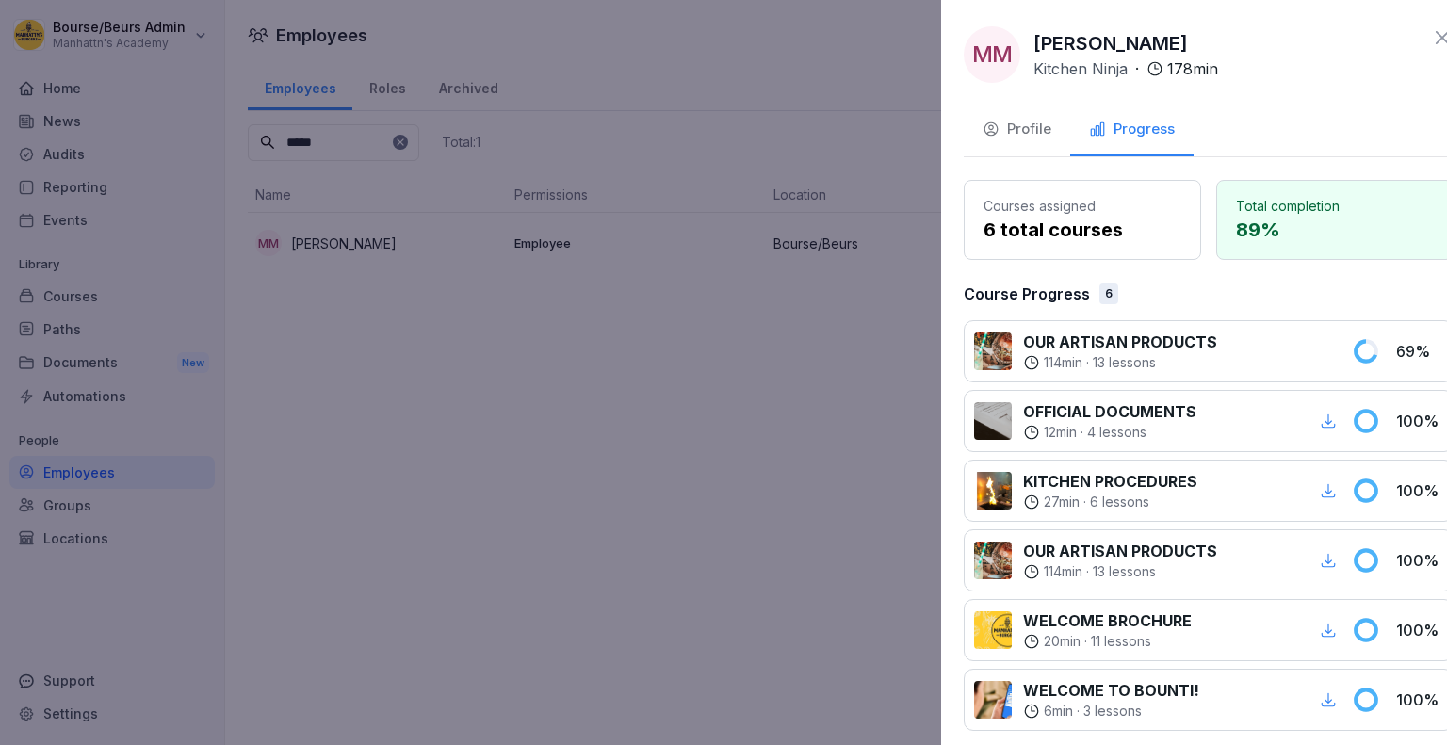
click at [716, 195] on div at bounding box center [723, 372] width 1447 height 745
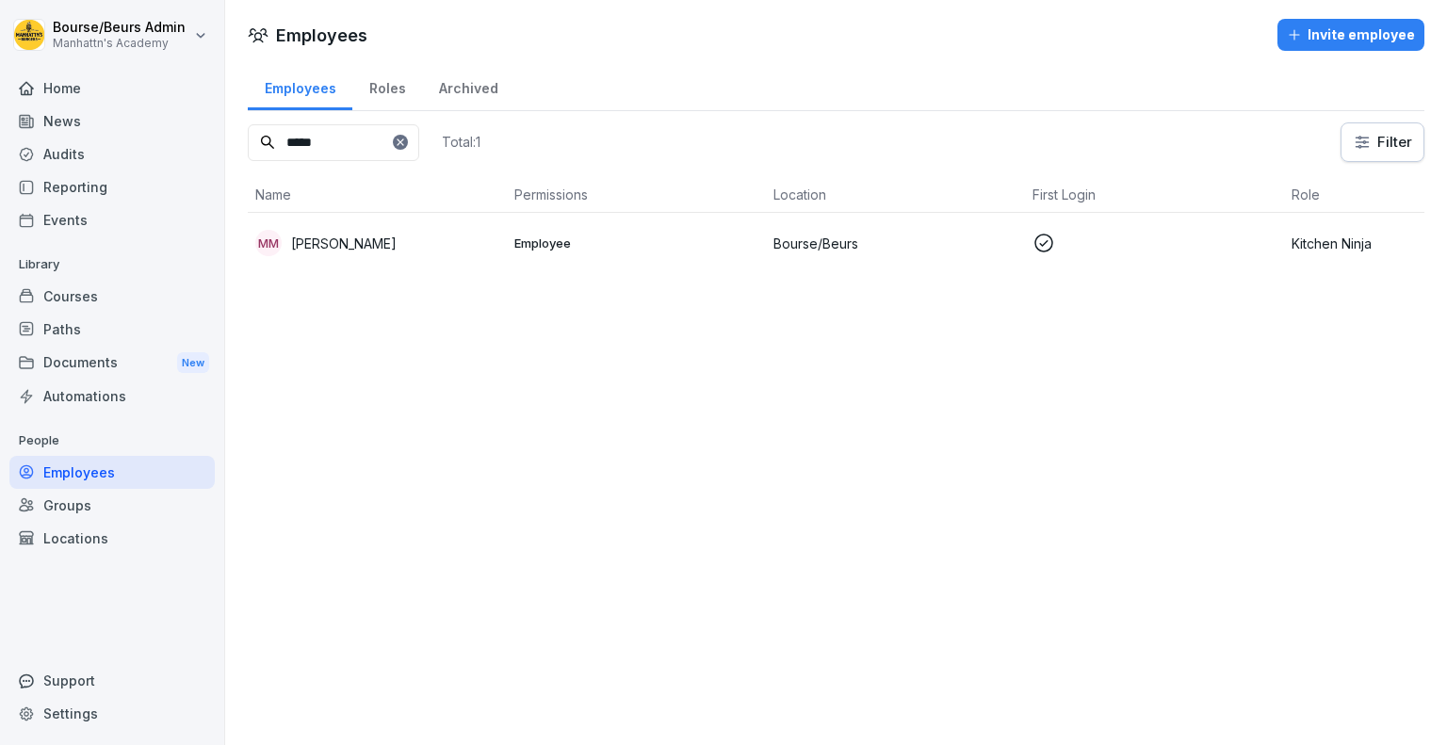
click at [403, 140] on icon at bounding box center [400, 141] width 7 height 7
